Goal: Feedback & Contribution: Leave review/rating

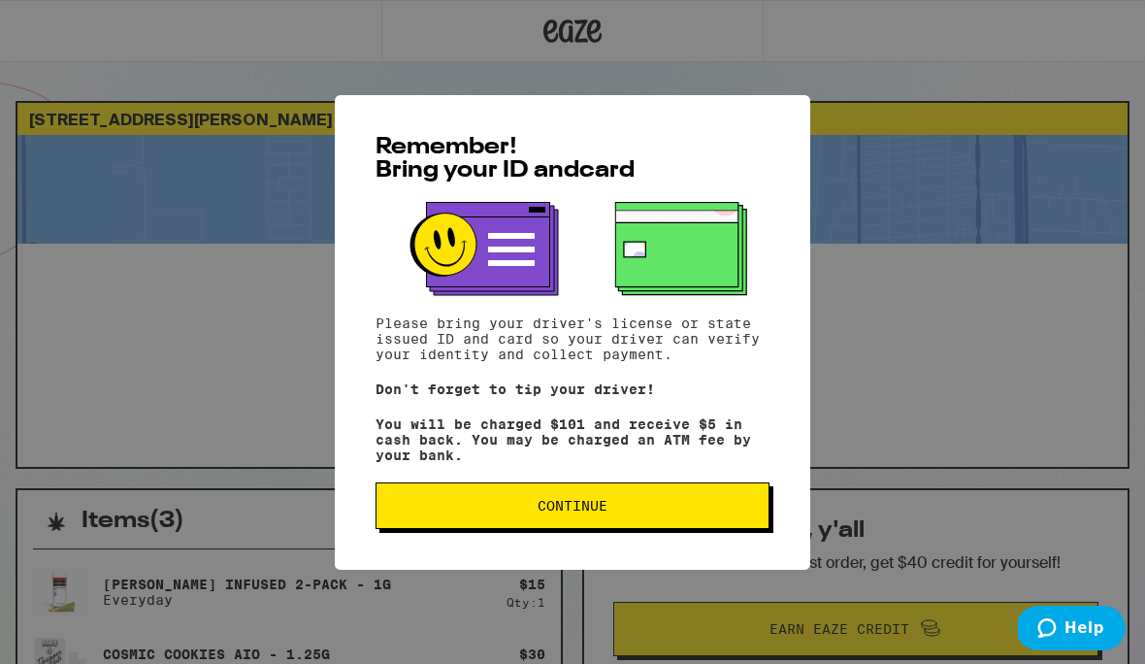
click at [654, 513] on span "Continue" at bounding box center [572, 506] width 361 height 14
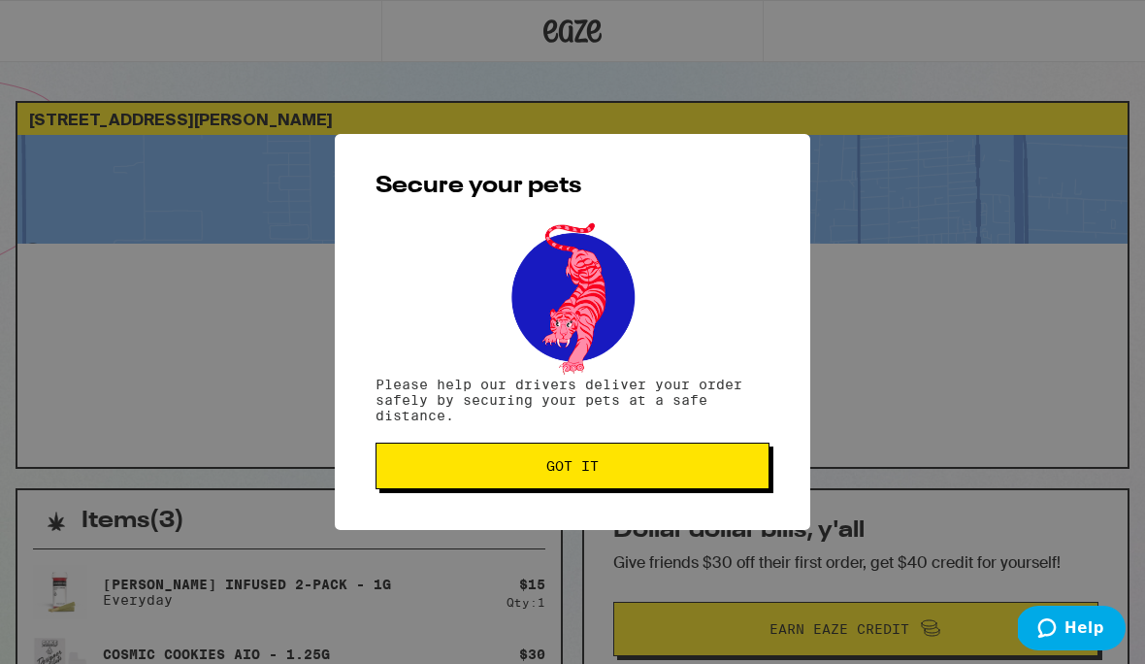
click at [667, 466] on span "Got it" at bounding box center [572, 466] width 361 height 14
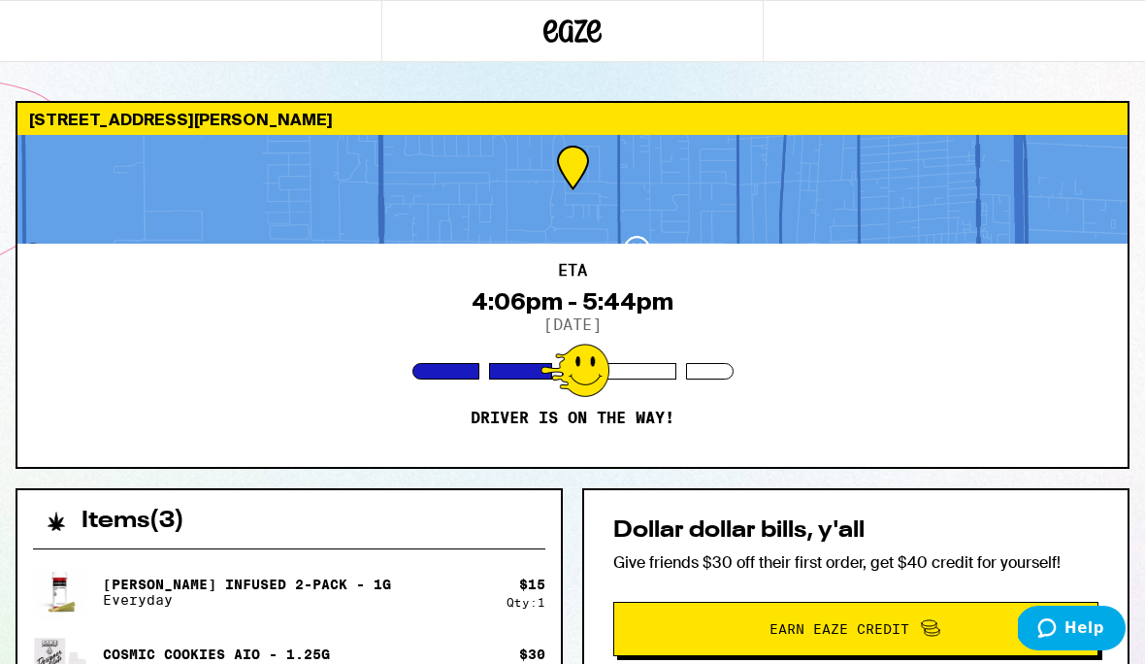
click at [578, 312] on div "4:06pm - 5:44pm" at bounding box center [573, 301] width 202 height 27
click at [647, 237] on div at bounding box center [572, 189] width 1111 height 109
click at [708, 177] on div at bounding box center [572, 189] width 1111 height 109
click at [581, 159] on div at bounding box center [572, 189] width 1111 height 109
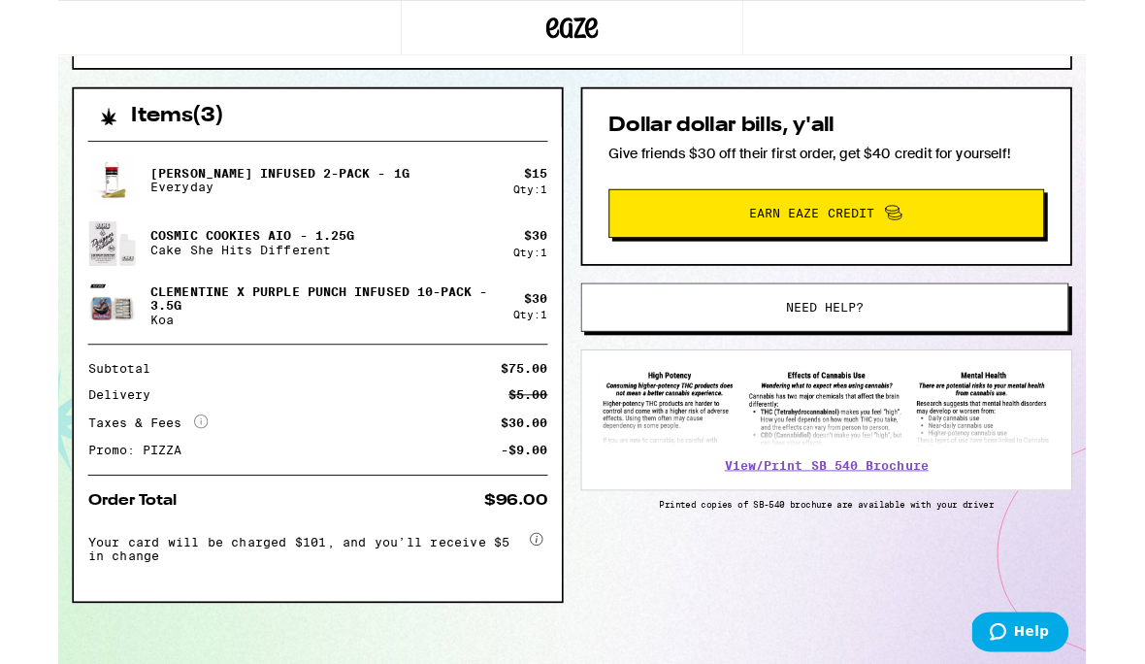
scroll to position [412, 0]
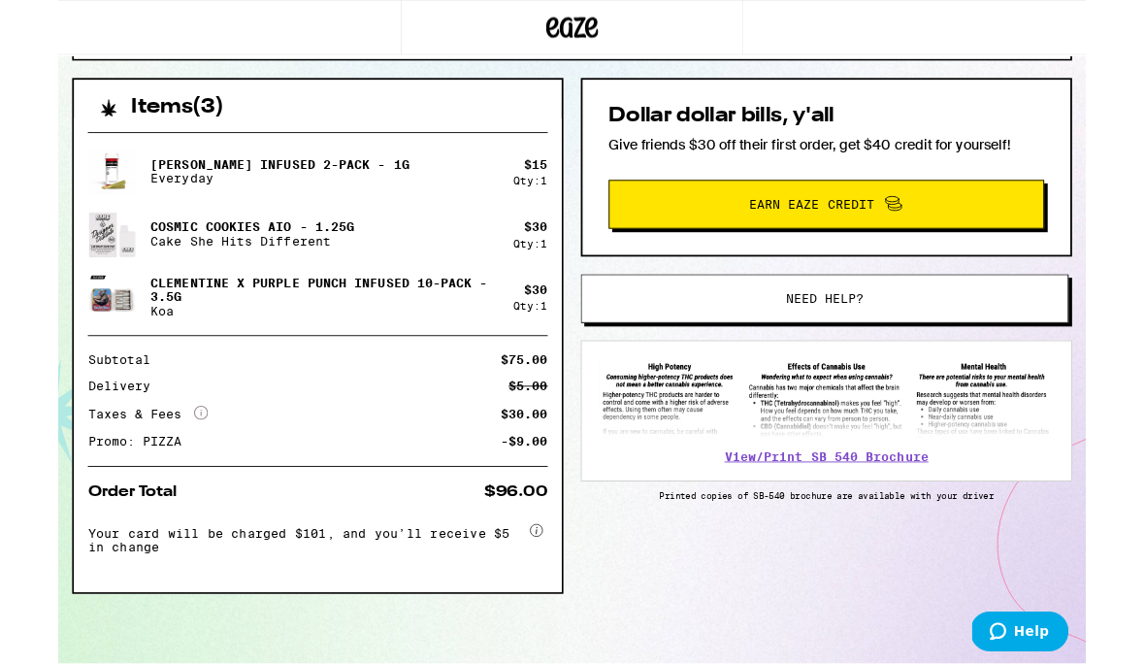
click at [1010, 663] on div "Items ( 3 ) Jack Herer Infused 2-Pack - 1g Everyday $ 15 Qty: 1 Cosmic Cookies …" at bounding box center [573, 413] width 1114 height 652
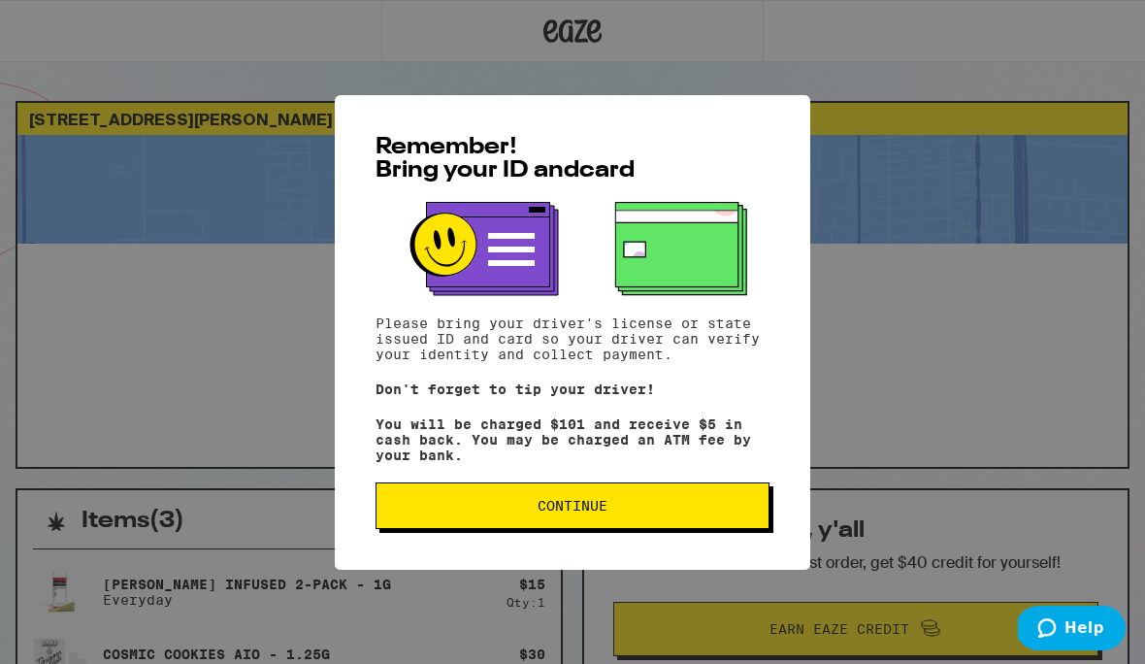
click at [683, 391] on p "Don't forget to tip your driver!" at bounding box center [573, 390] width 394 height 16
click at [679, 512] on span "Continue" at bounding box center [572, 506] width 361 height 14
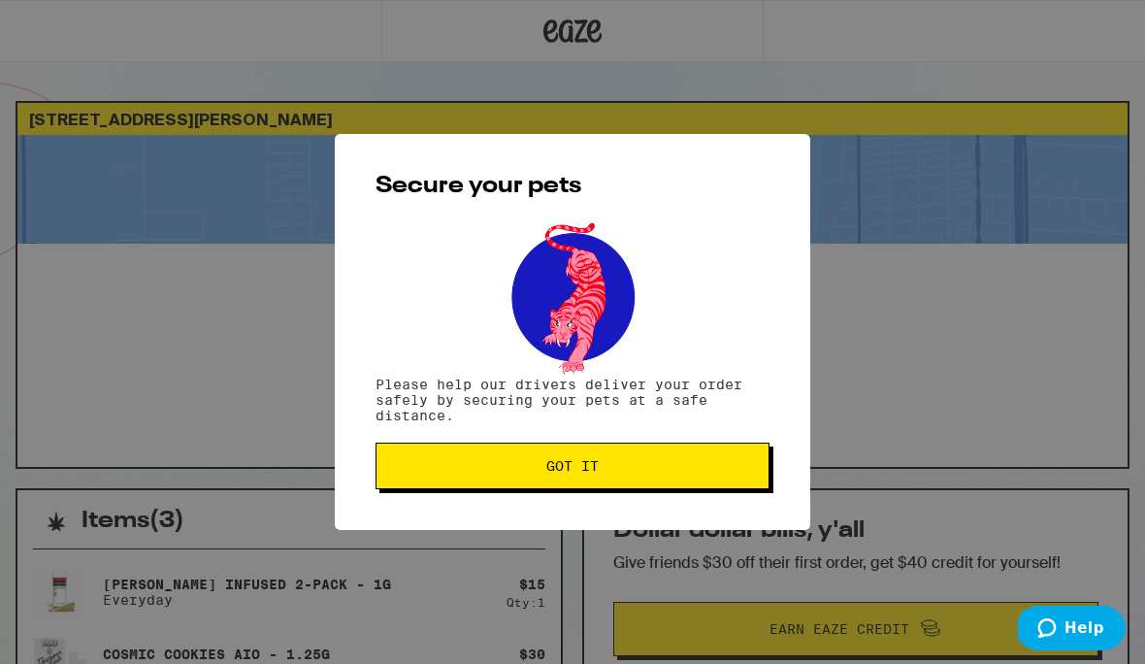
click at [691, 472] on span "Got it" at bounding box center [572, 466] width 361 height 14
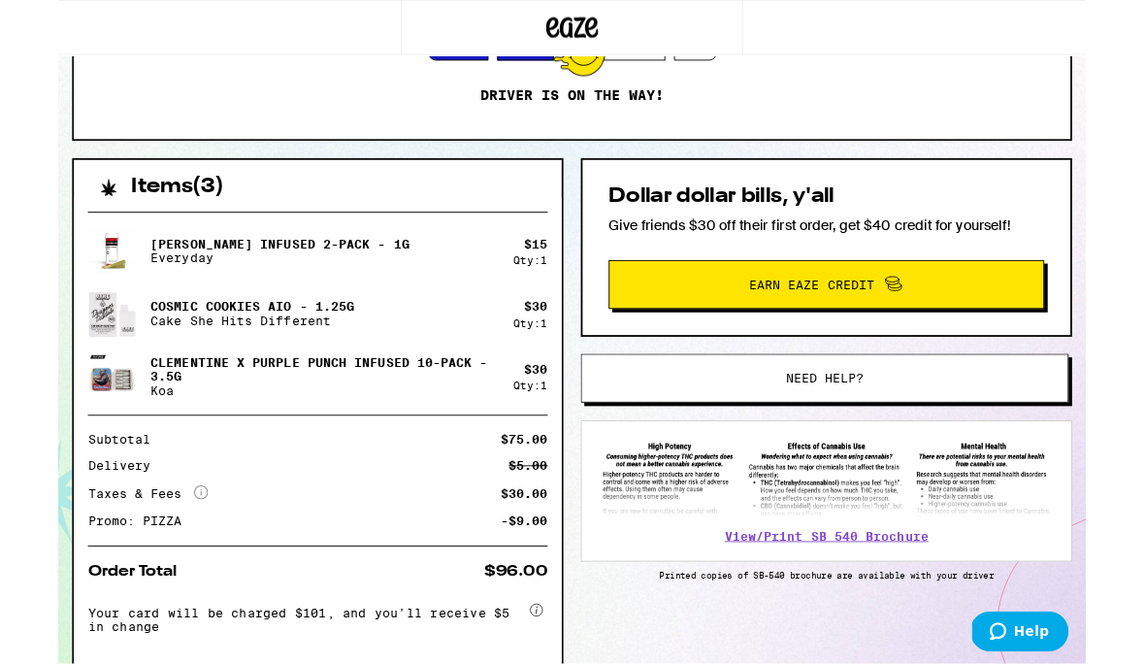
scroll to position [412, 0]
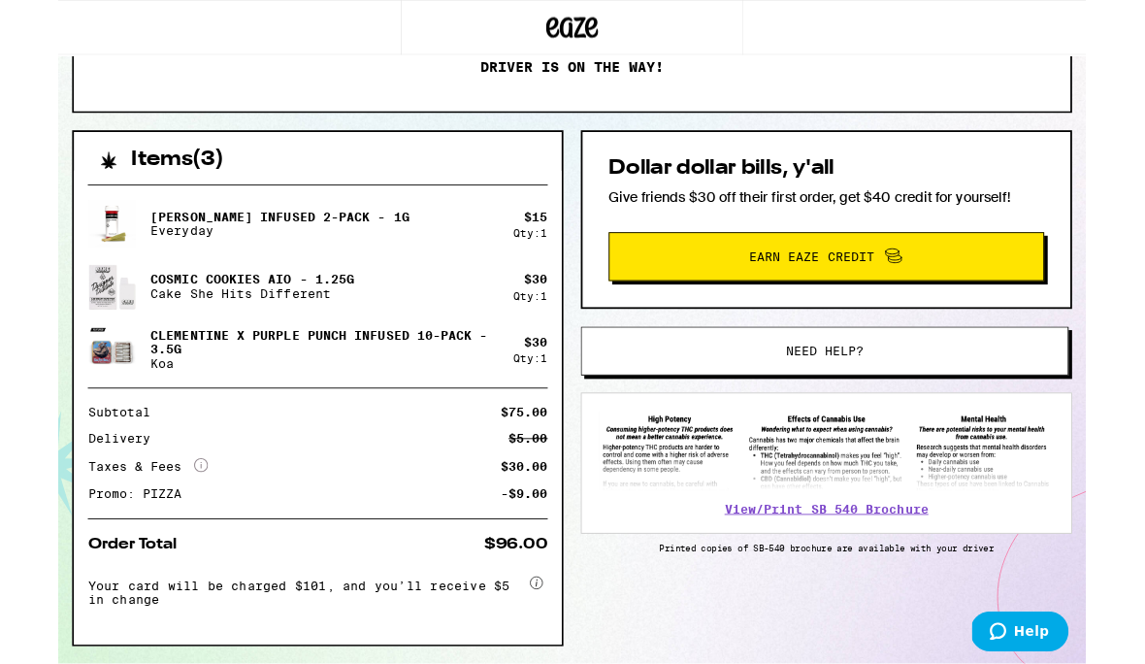
click at [990, 389] on span "Need help?" at bounding box center [854, 391] width 410 height 14
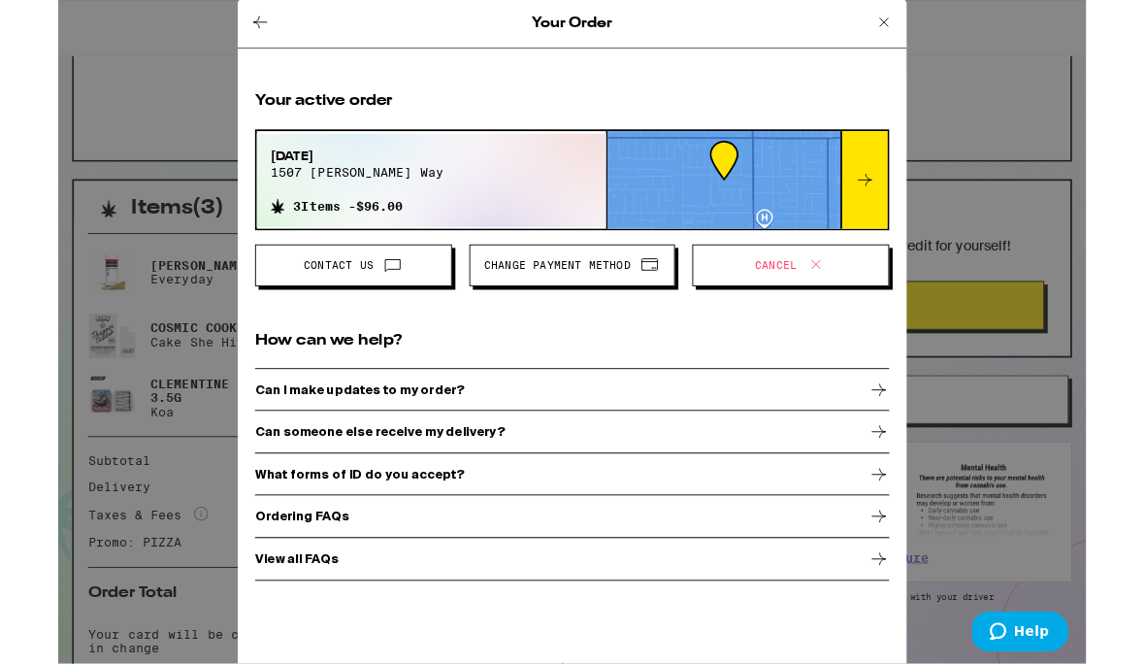
scroll to position [289, 0]
click at [901, 206] on icon at bounding box center [898, 200] width 23 height 23
click at [892, 209] on icon at bounding box center [898, 200] width 23 height 23
click at [885, 205] on div at bounding box center [898, 201] width 52 height 109
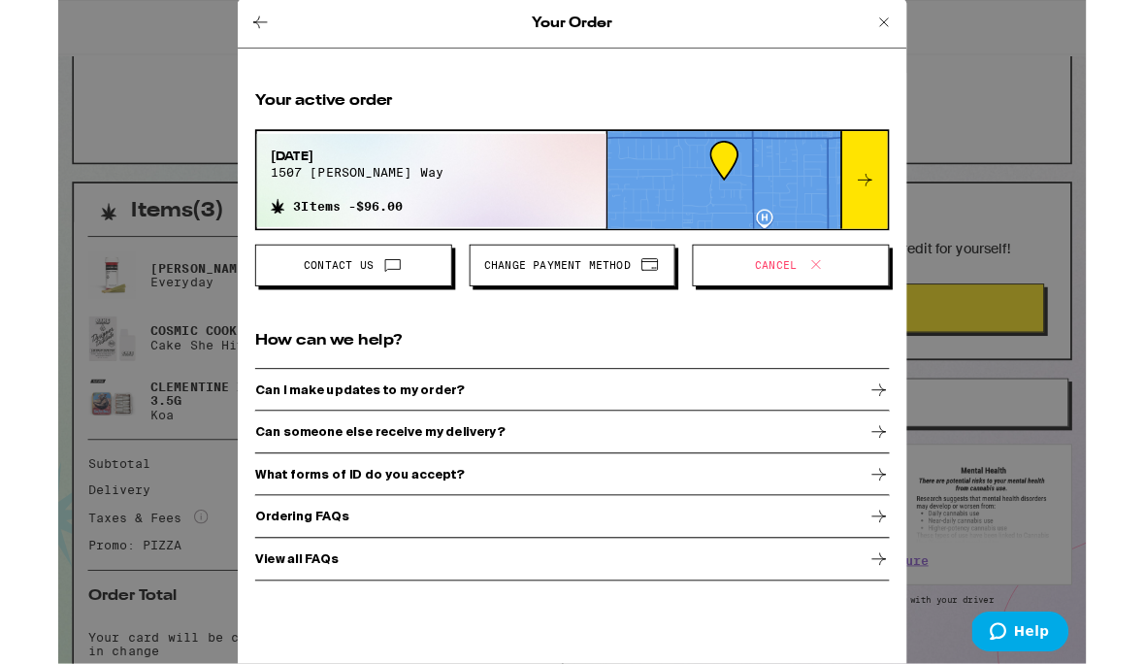
click at [246, 17] on div "Your Order" at bounding box center [573, 27] width 746 height 54
click at [220, 16] on icon at bounding box center [225, 25] width 23 height 23
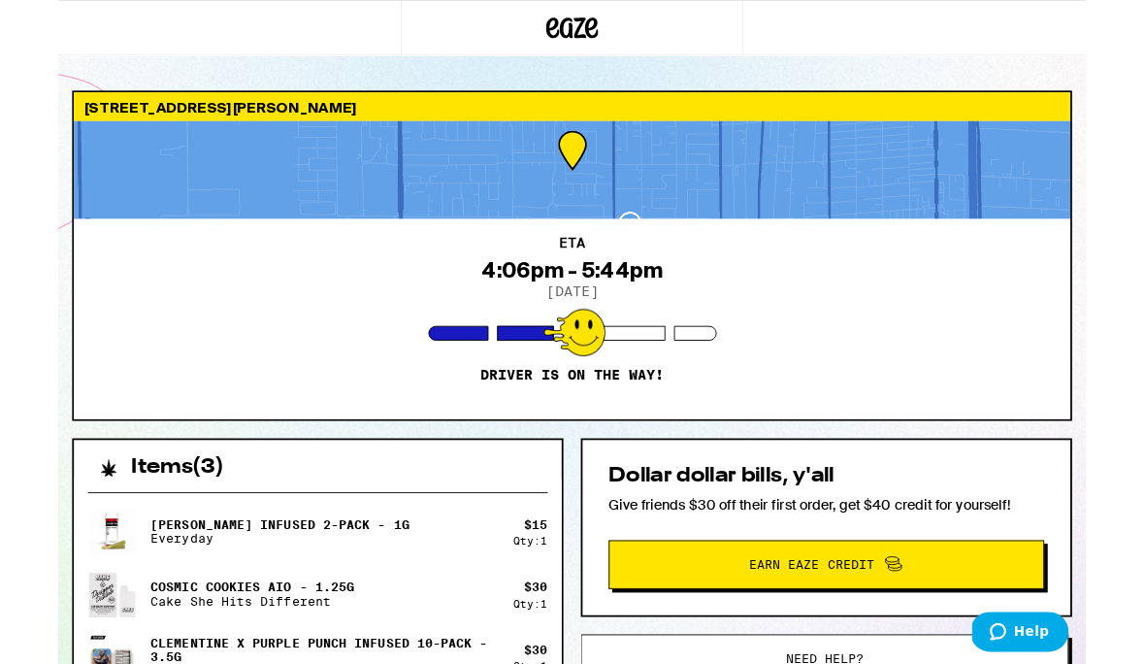
click at [230, 26] on div at bounding box center [191, 31] width 382 height 62
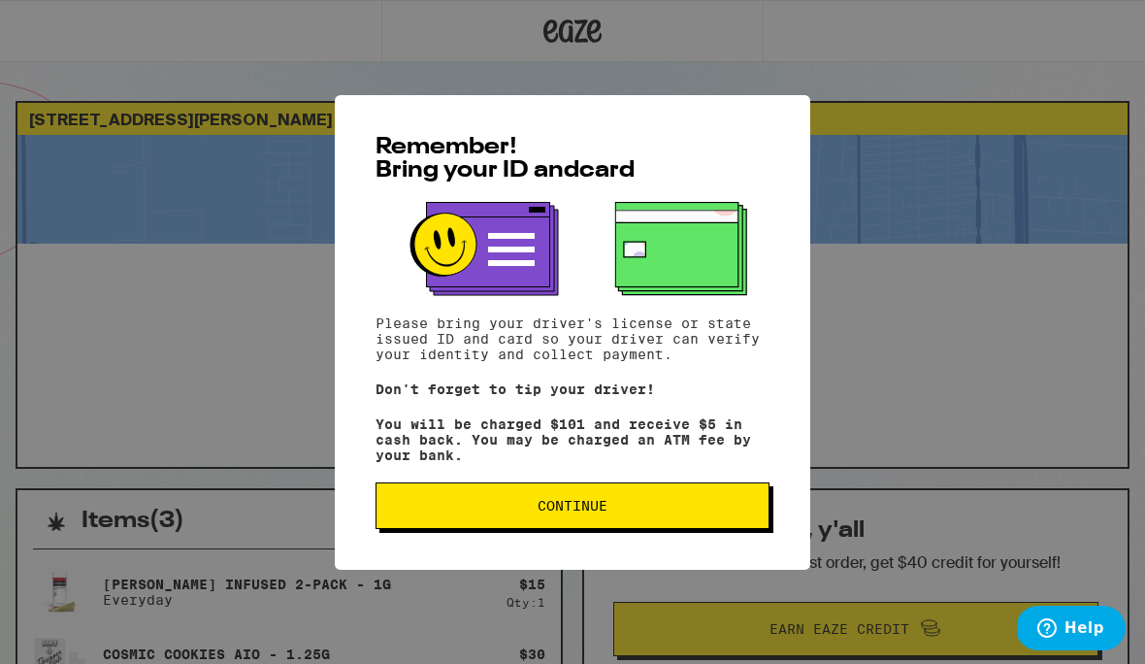
click at [723, 513] on span "Continue" at bounding box center [572, 506] width 361 height 14
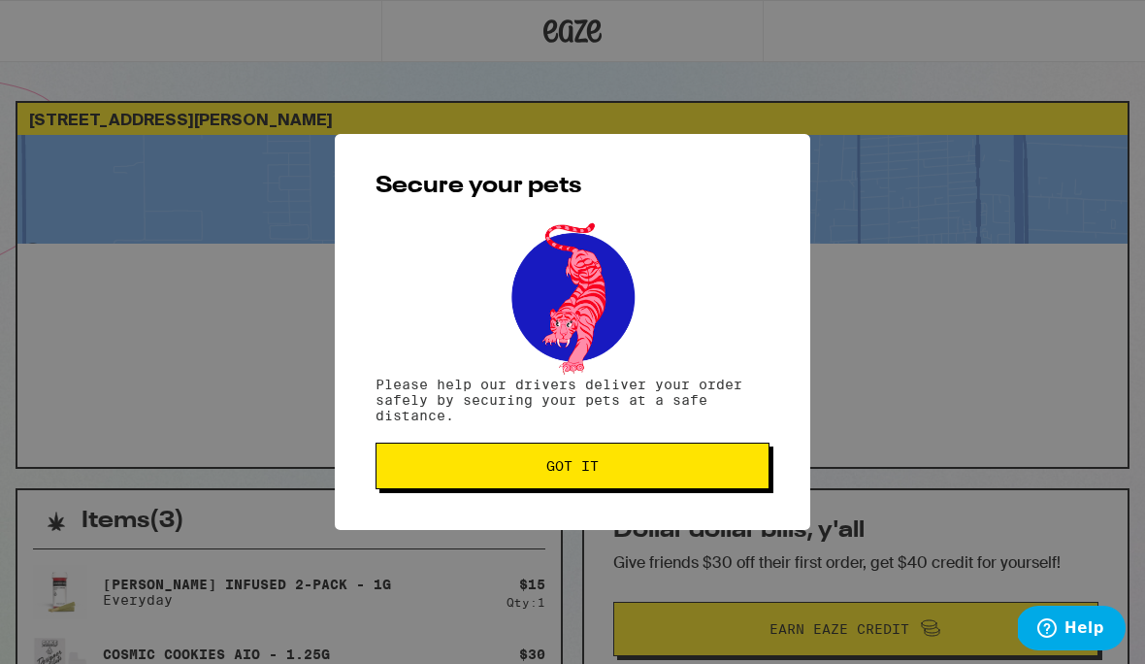
click at [735, 463] on button "Got it" at bounding box center [573, 466] width 394 height 47
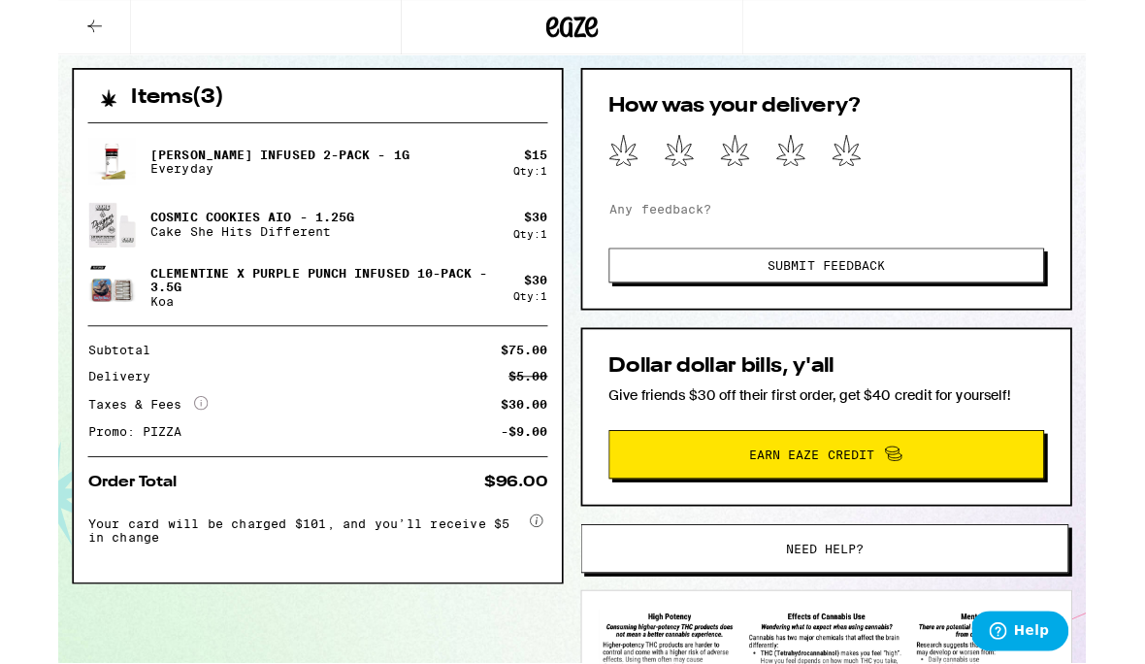
scroll to position [413, 0]
click at [867, 171] on icon at bounding box center [878, 167] width 33 height 36
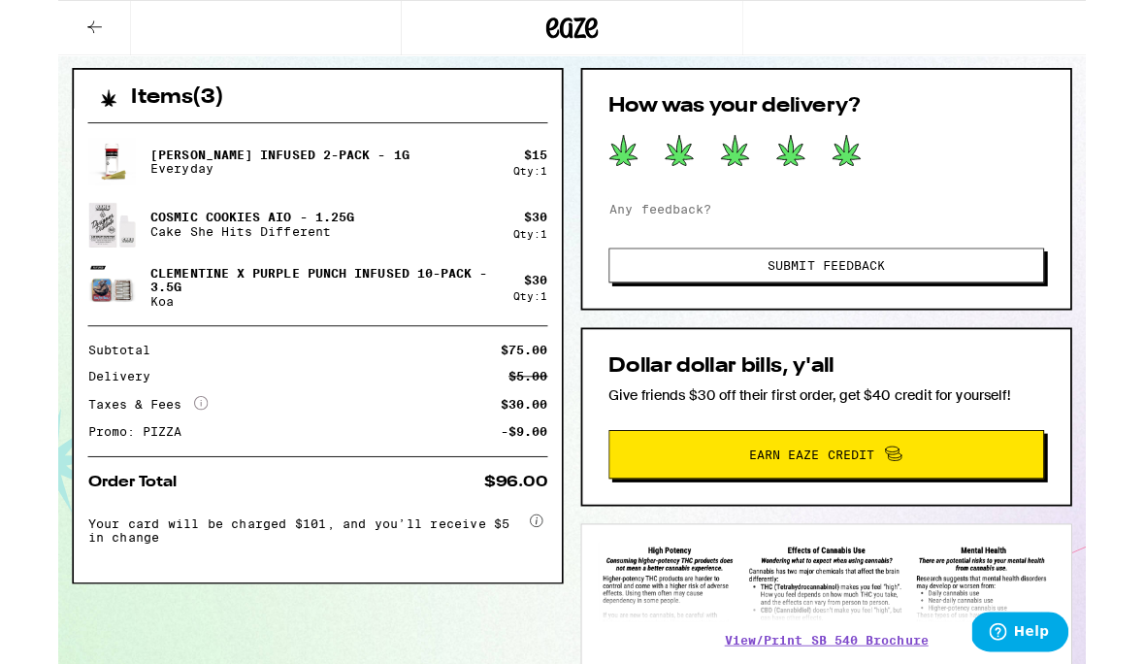
click at [1006, 298] on span "Submit Feedback" at bounding box center [856, 295] width 328 height 14
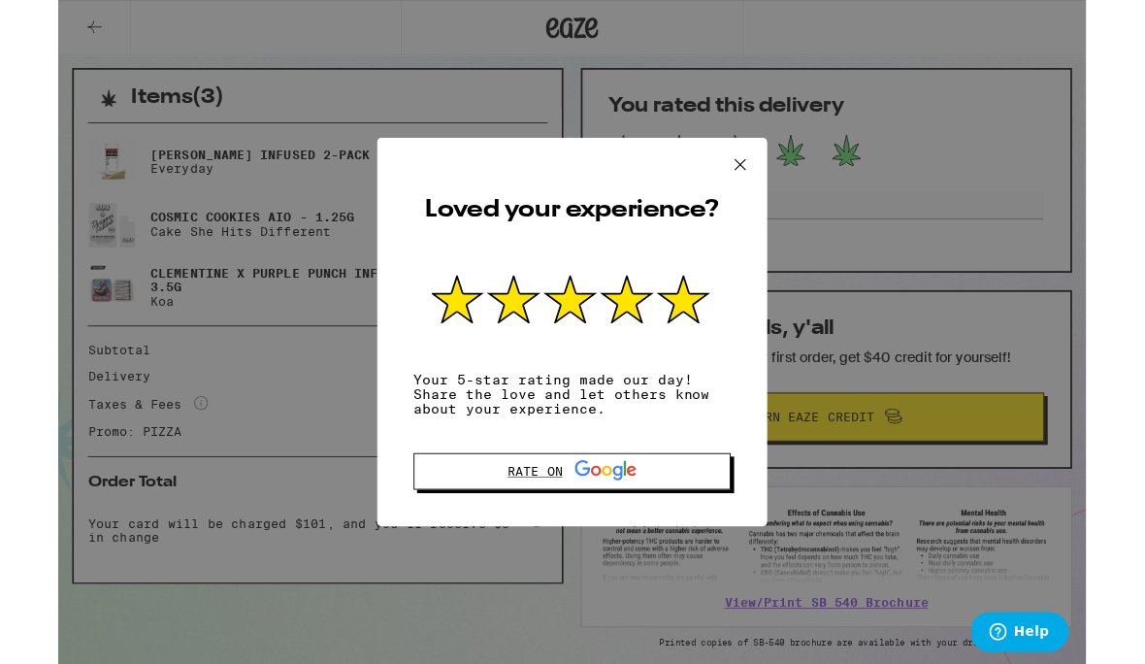
click at [756, 173] on icon at bounding box center [760, 183] width 29 height 29
